Goal: Find contact information: Find contact information

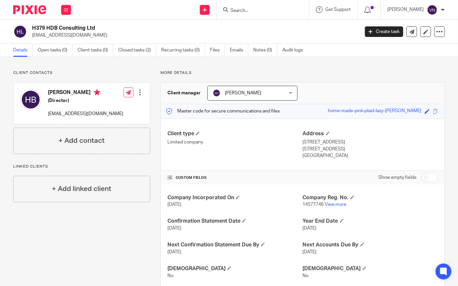
click at [276, 14] on div at bounding box center [263, 9] width 92 height 19
click at [278, 10] on input "Search" at bounding box center [259, 11] width 59 height 6
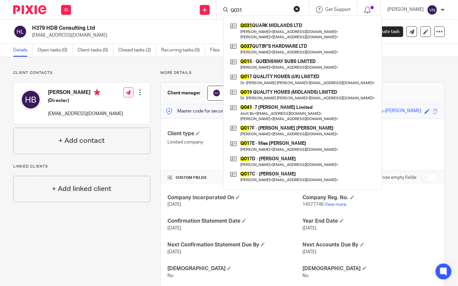
type input "Q031"
click button "submit" at bounding box center [0, 0] width 0 height 0
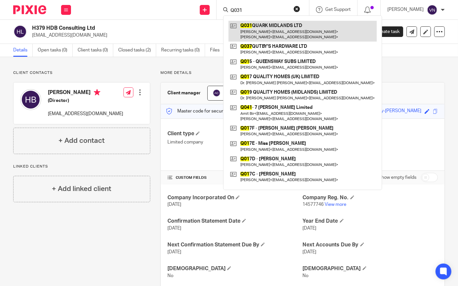
click at [278, 34] on link at bounding box center [302, 31] width 148 height 20
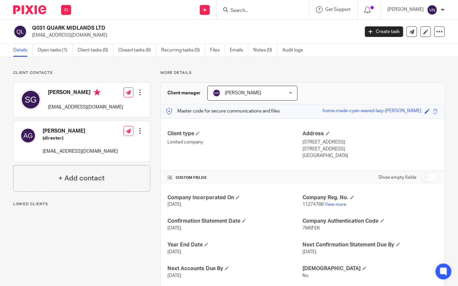
drag, startPoint x: 84, startPoint y: 35, endPoint x: 33, endPoint y: 36, distance: 51.2
click at [33, 36] on p "[EMAIL_ADDRESS][DOMAIN_NAME]" at bounding box center [193, 35] width 323 height 7
copy p "[EMAIL_ADDRESS][DOMAIN_NAME]"
